Goal: Information Seeking & Learning: Learn about a topic

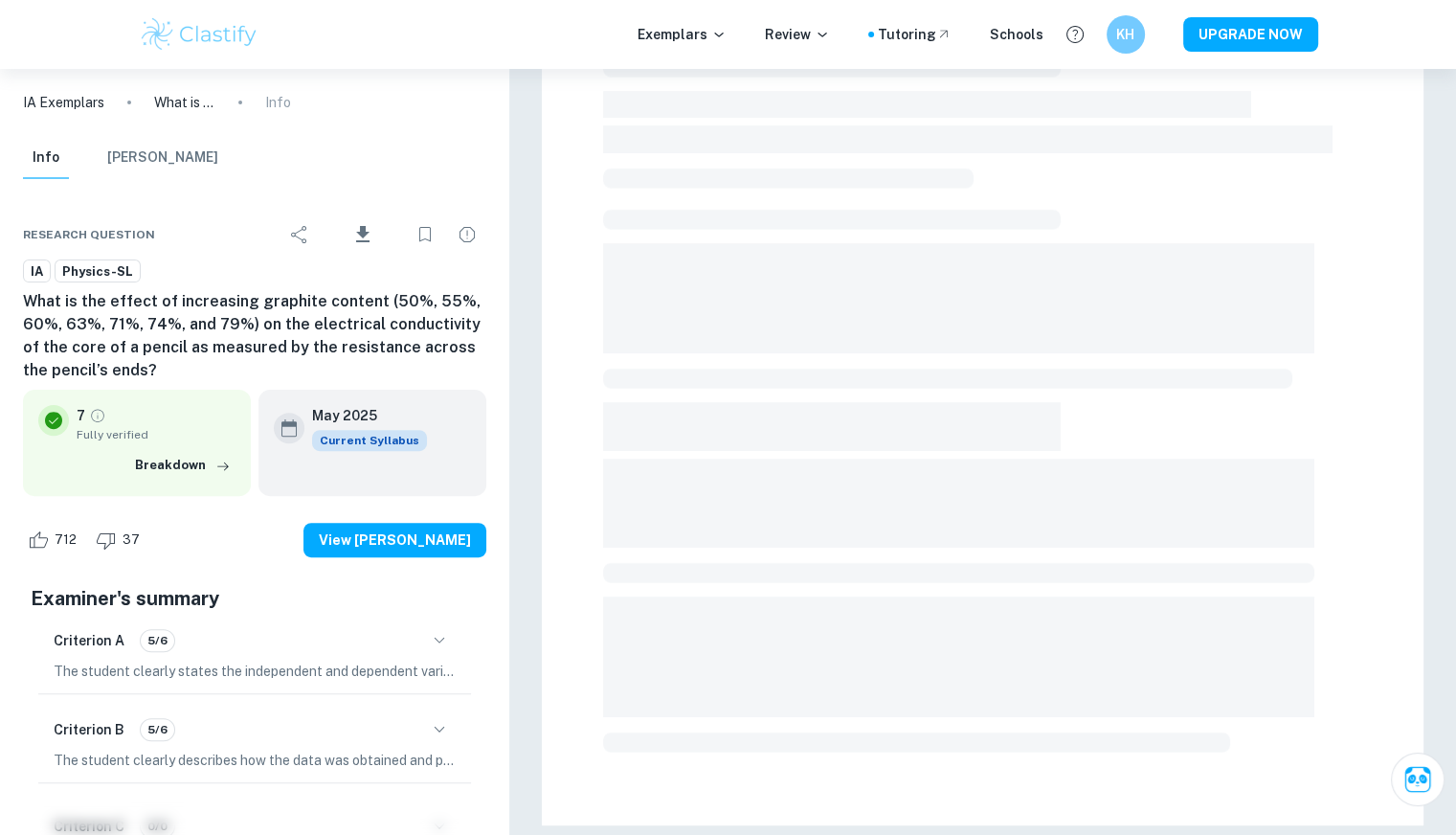
scroll to position [57, 0]
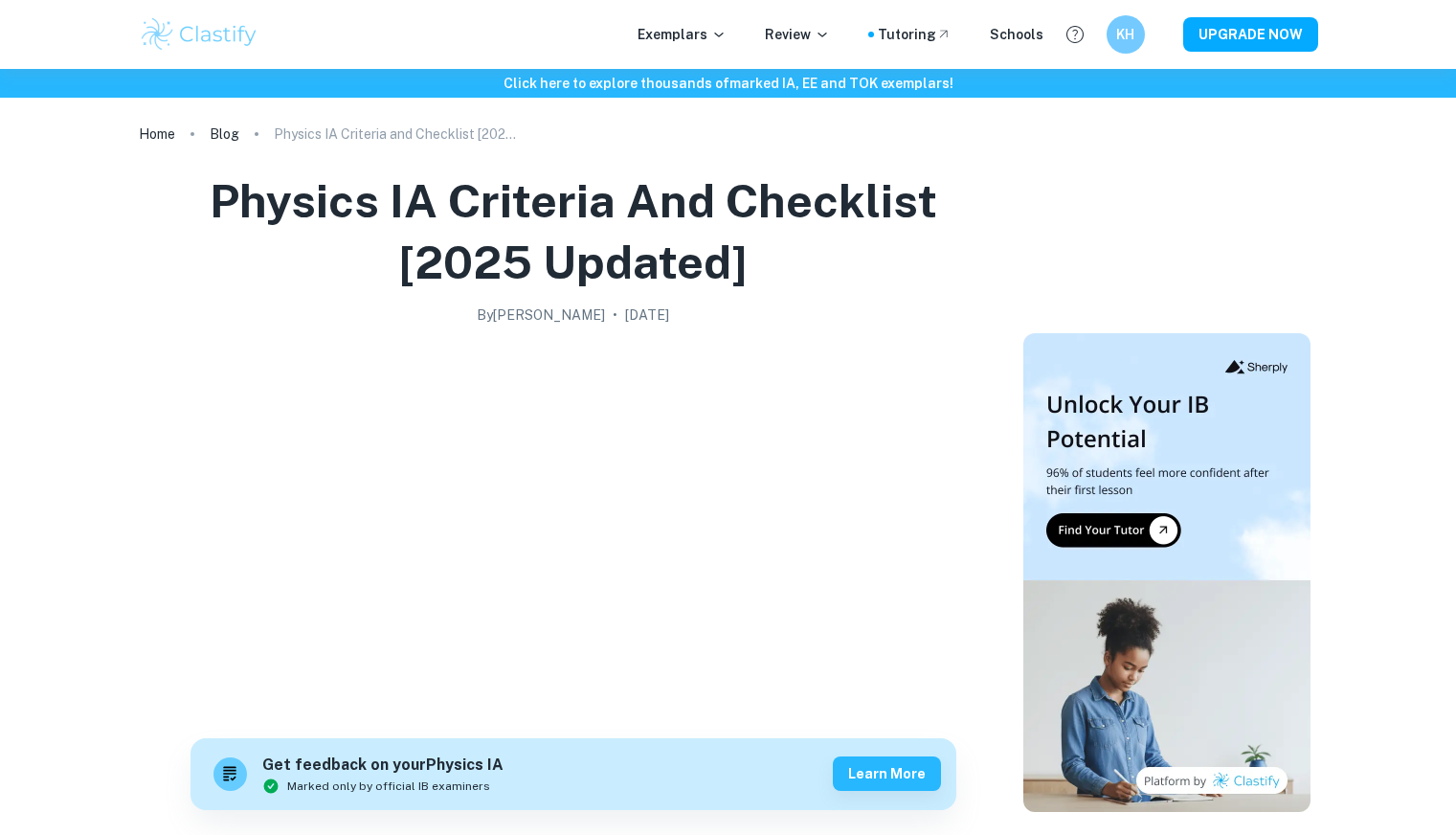
scroll to position [2018, 0]
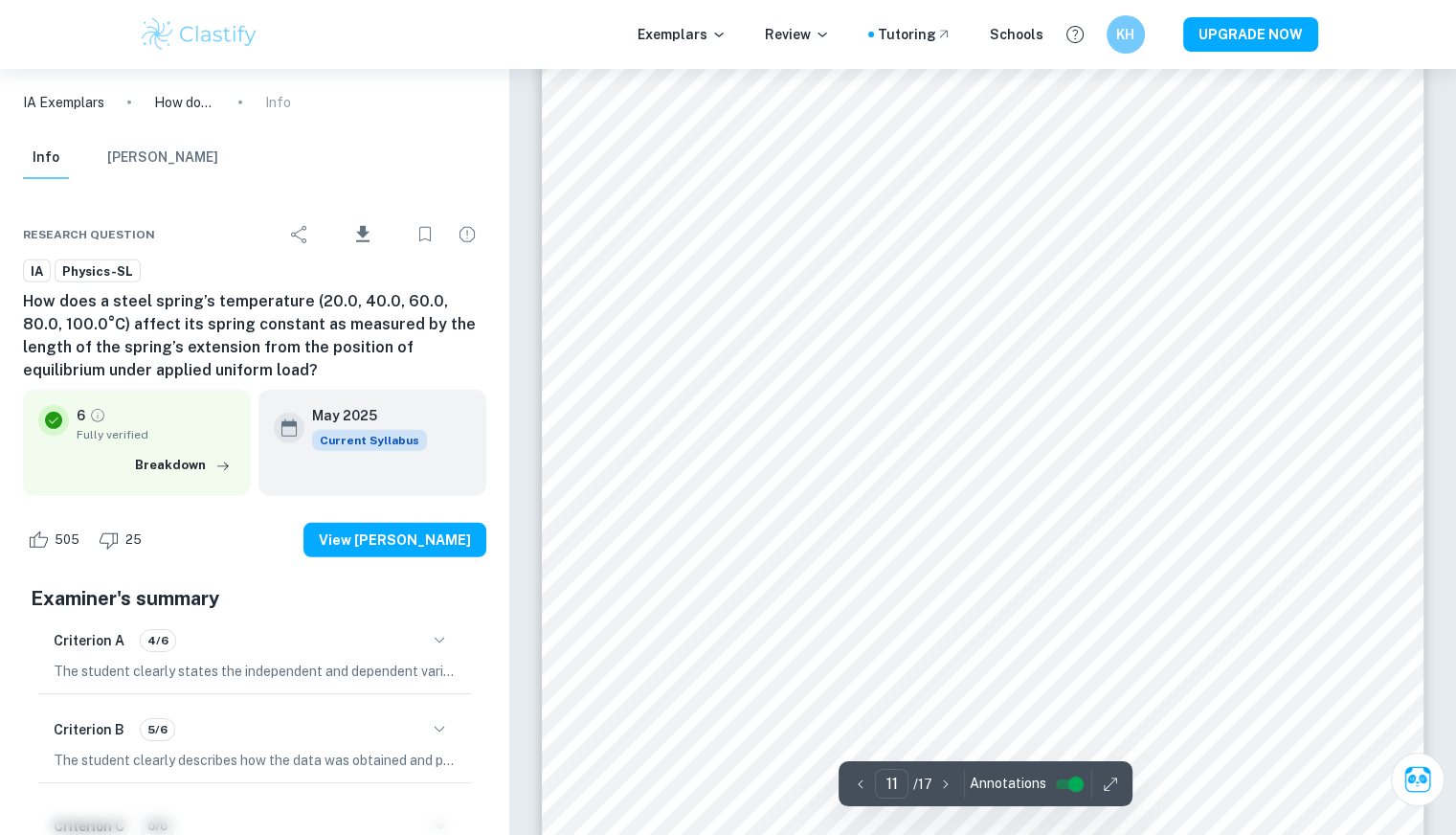
scroll to position [13057, 0]
type input "10"
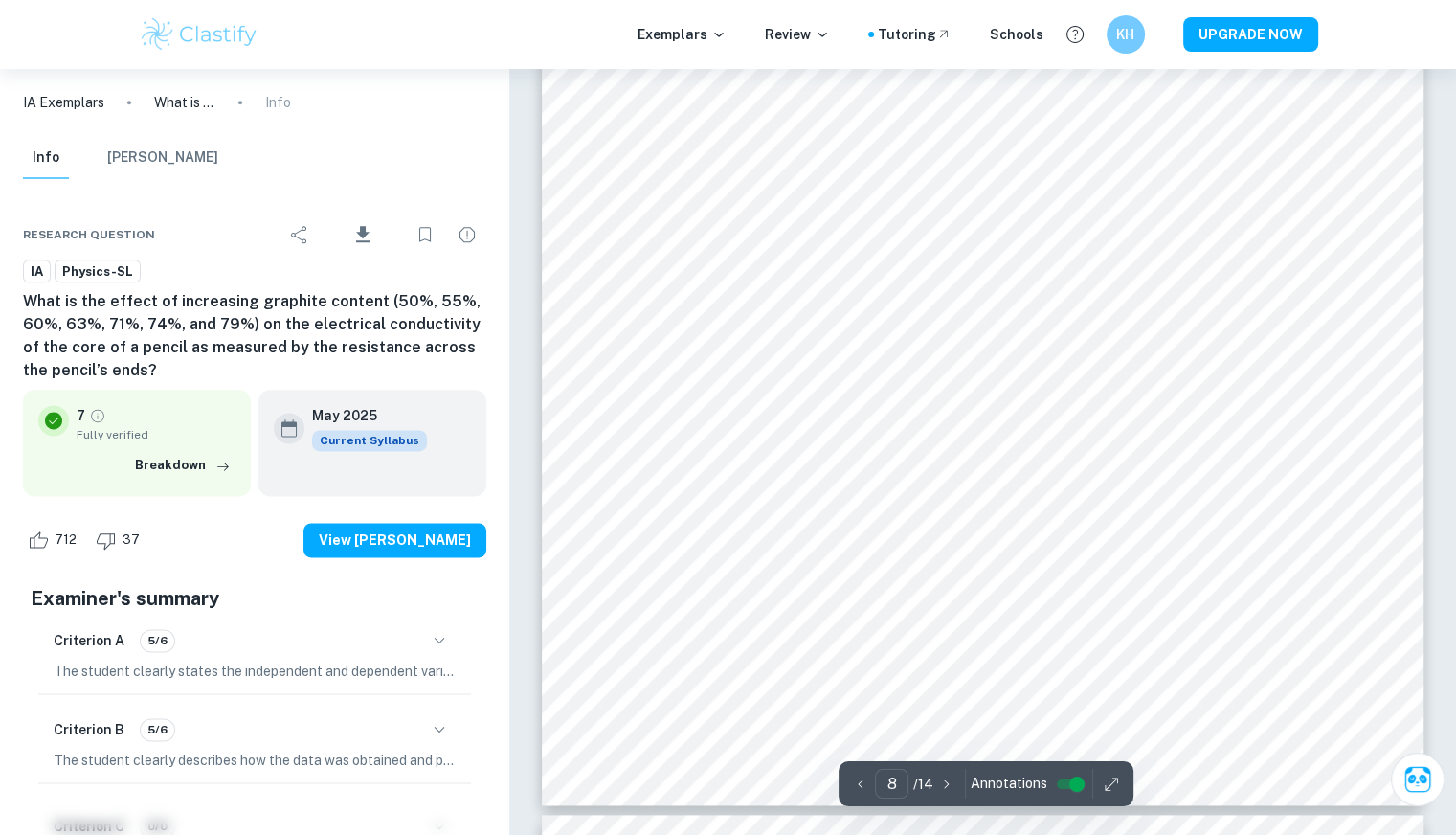
scroll to position [9702, 0]
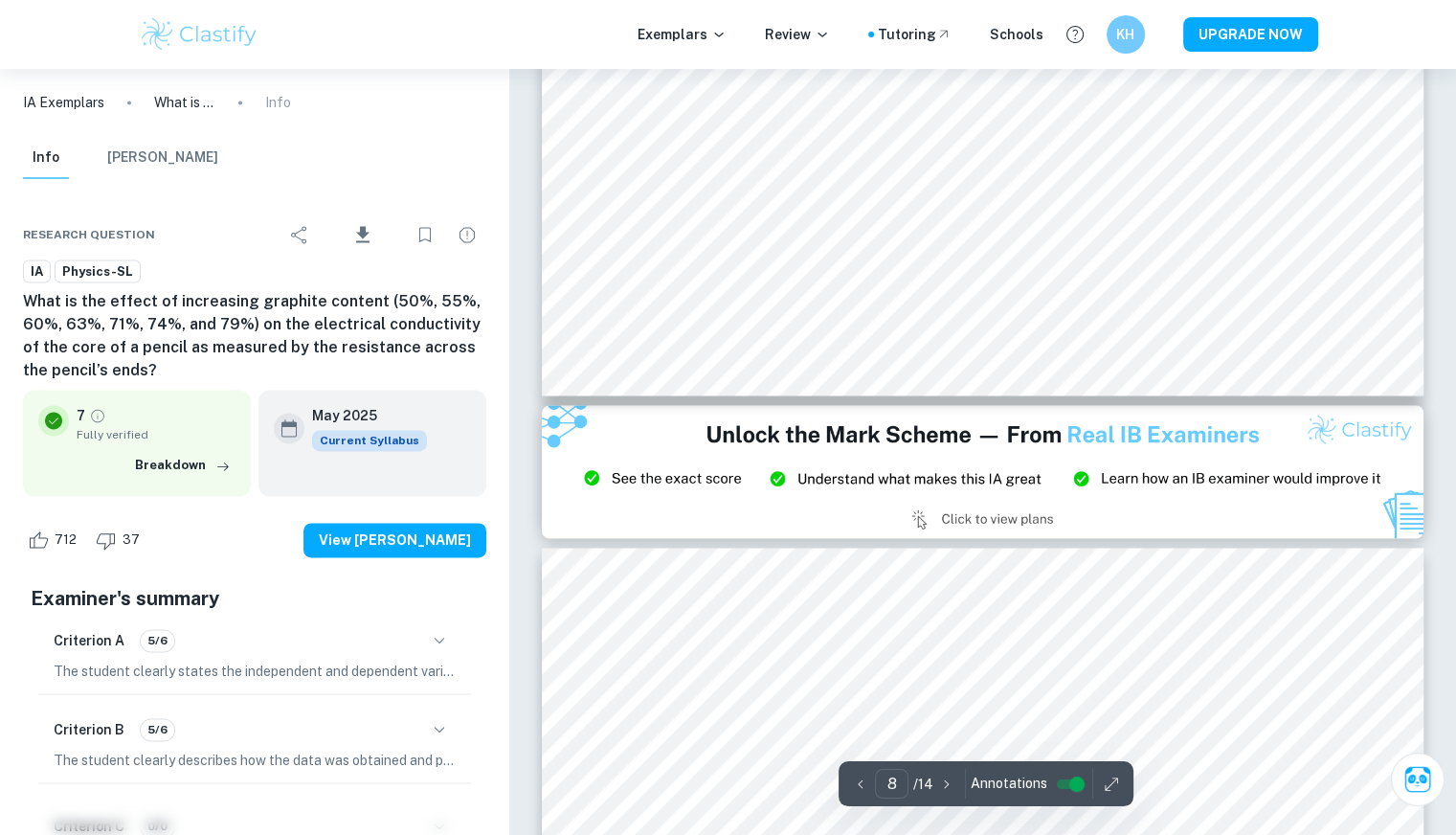
type input "9"
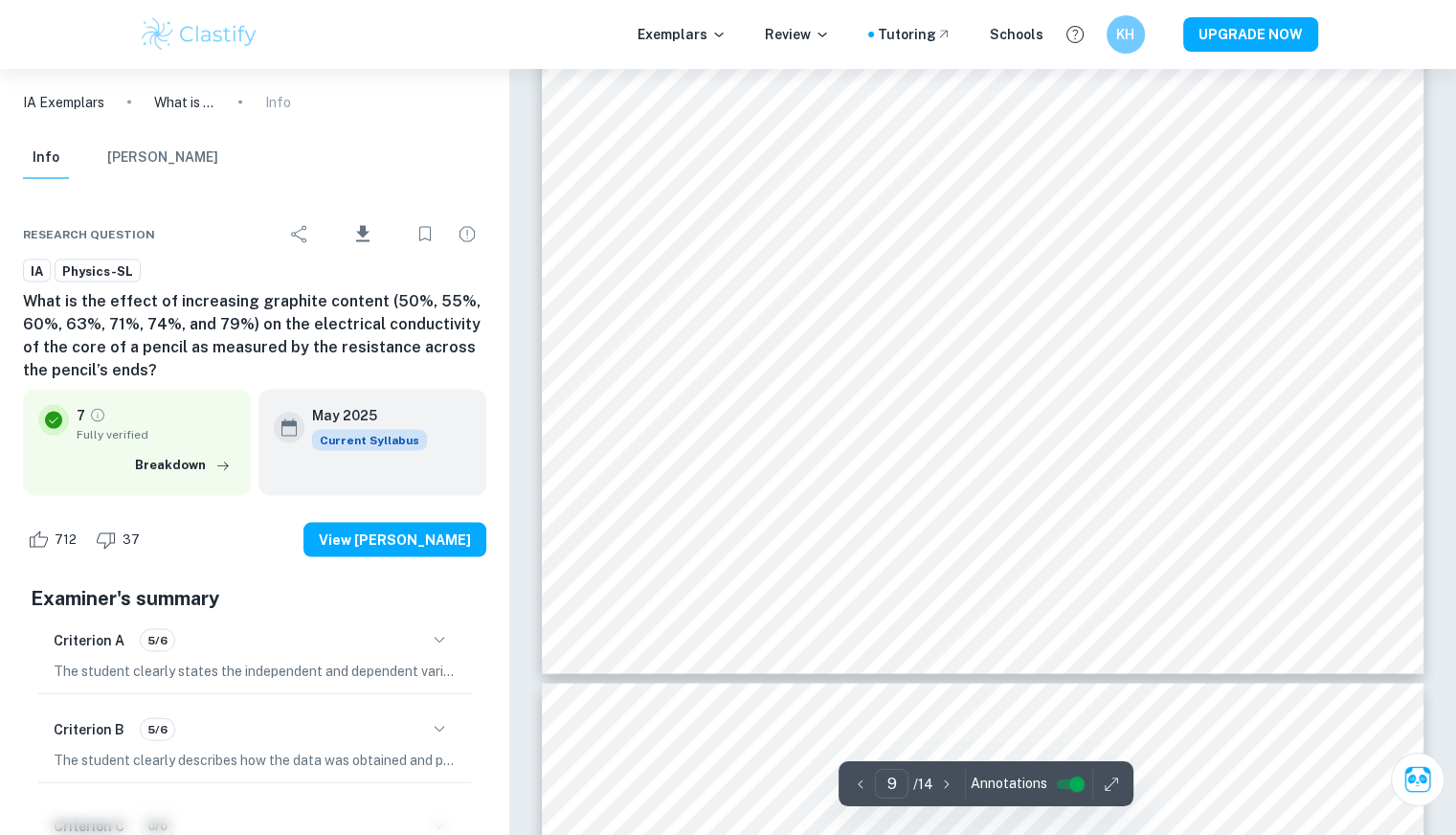
scroll to position [11148, 0]
